Goal: Information Seeking & Learning: Learn about a topic

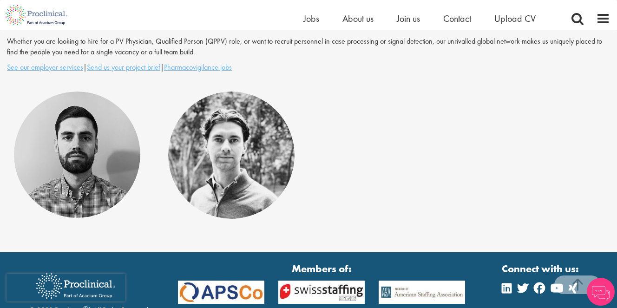
click at [212, 152] on link "Lorcan Fahy" at bounding box center [231, 147] width 103 height 18
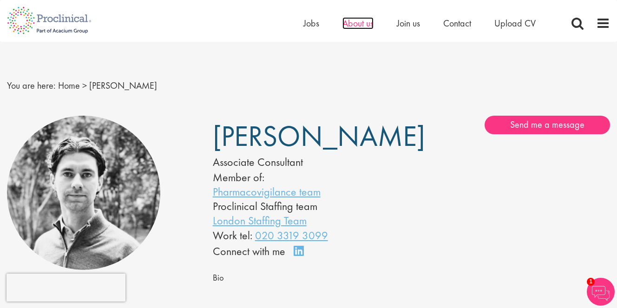
click at [353, 22] on span "About us" at bounding box center [357, 23] width 31 height 12
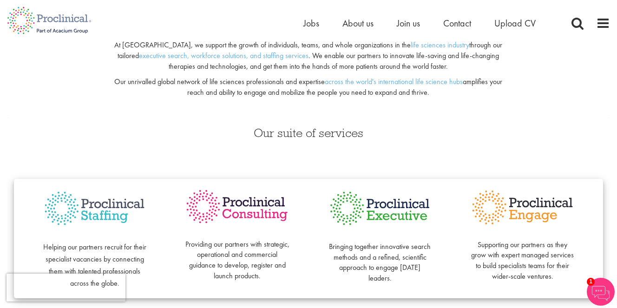
scroll to position [161, 0]
